Goal: Navigation & Orientation: Find specific page/section

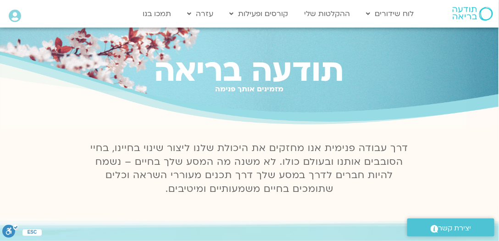
click at [17, 15] on icon at bounding box center [15, 16] width 12 height 13
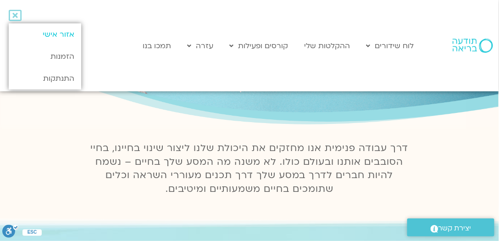
click at [62, 33] on link "אזור אישי" at bounding box center [45, 34] width 73 height 22
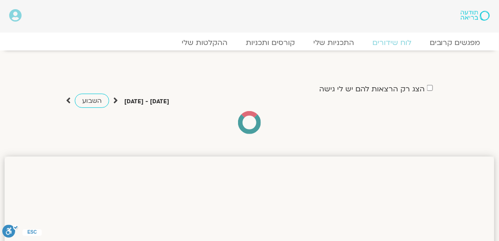
click at [39, 98] on div "הצג רק הרצאות להם יש [PERSON_NAME] גישה [DATE] - [DATE] השבוע להציג אירועים שפת…" at bounding box center [250, 108] width 490 height 51
